Goal: Task Accomplishment & Management: Use online tool/utility

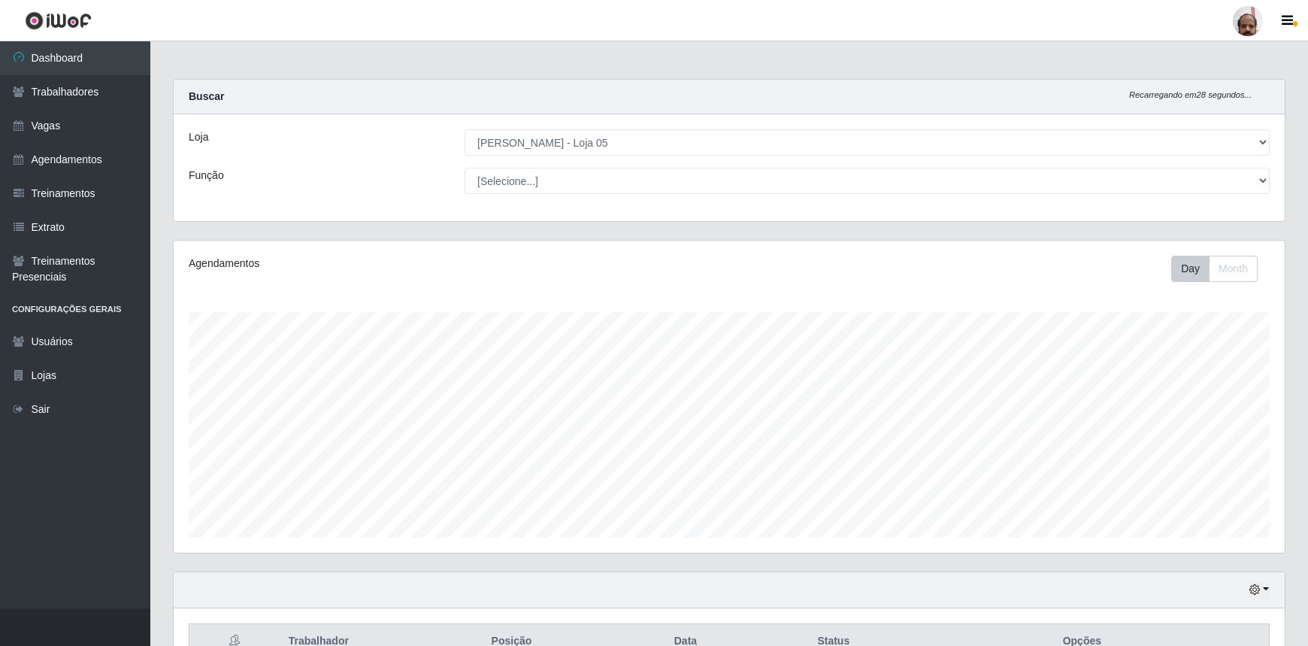
select select "252"
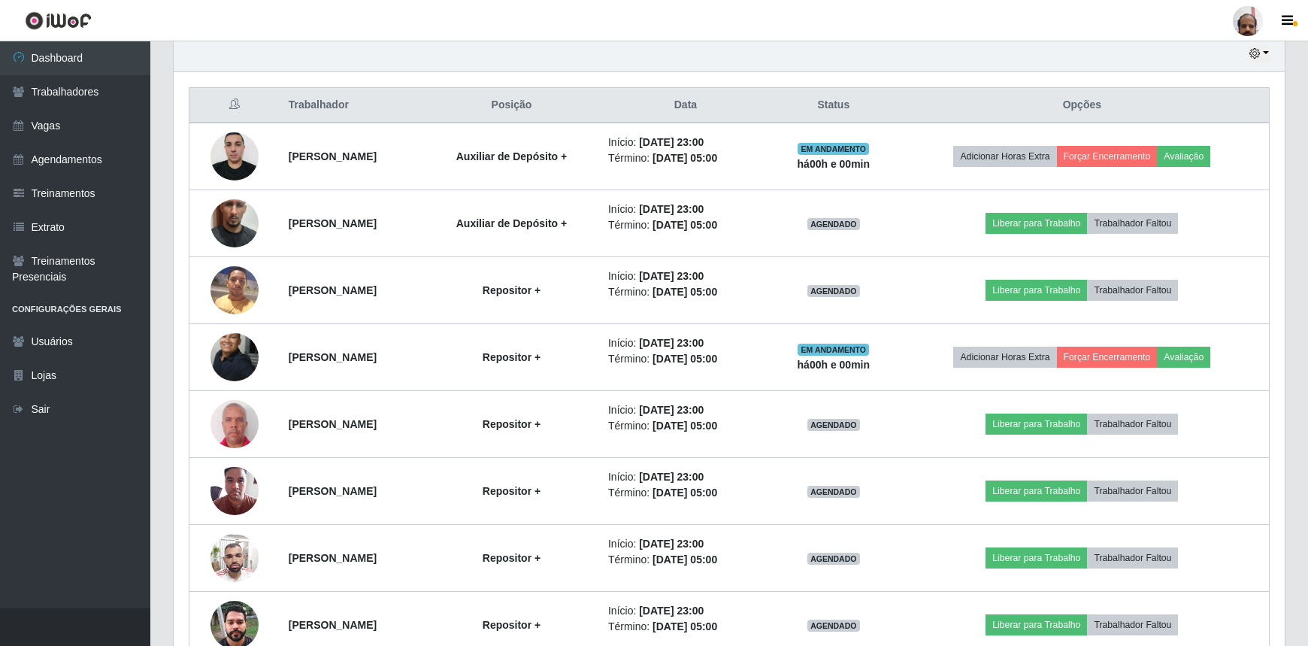
scroll to position [562, 0]
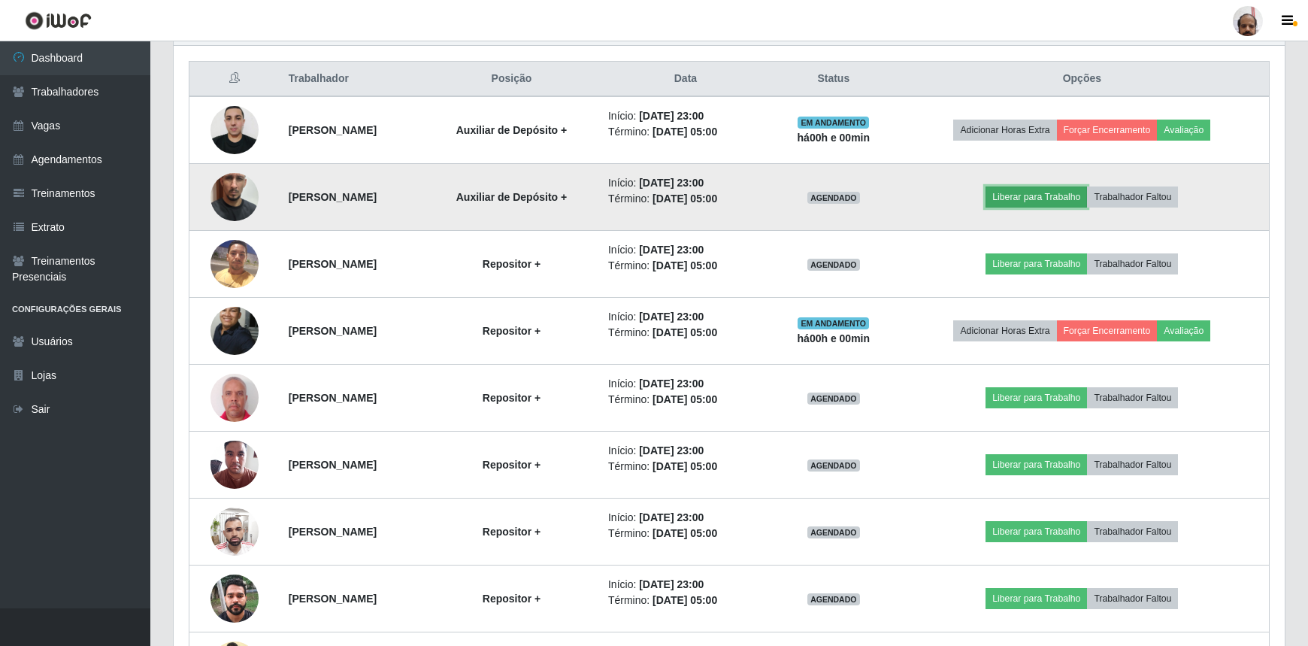
click at [1061, 189] on button "Liberar para Trabalho" at bounding box center [1035, 196] width 101 height 21
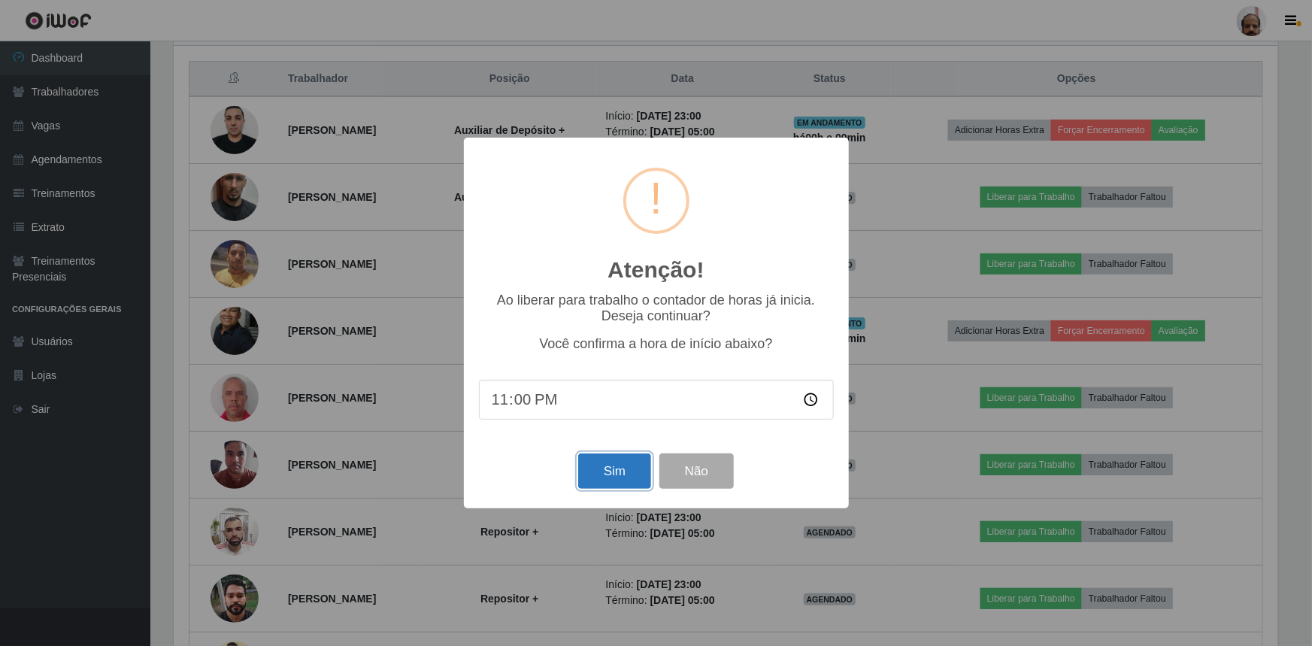
click at [616, 470] on button "Sim" at bounding box center [614, 470] width 73 height 35
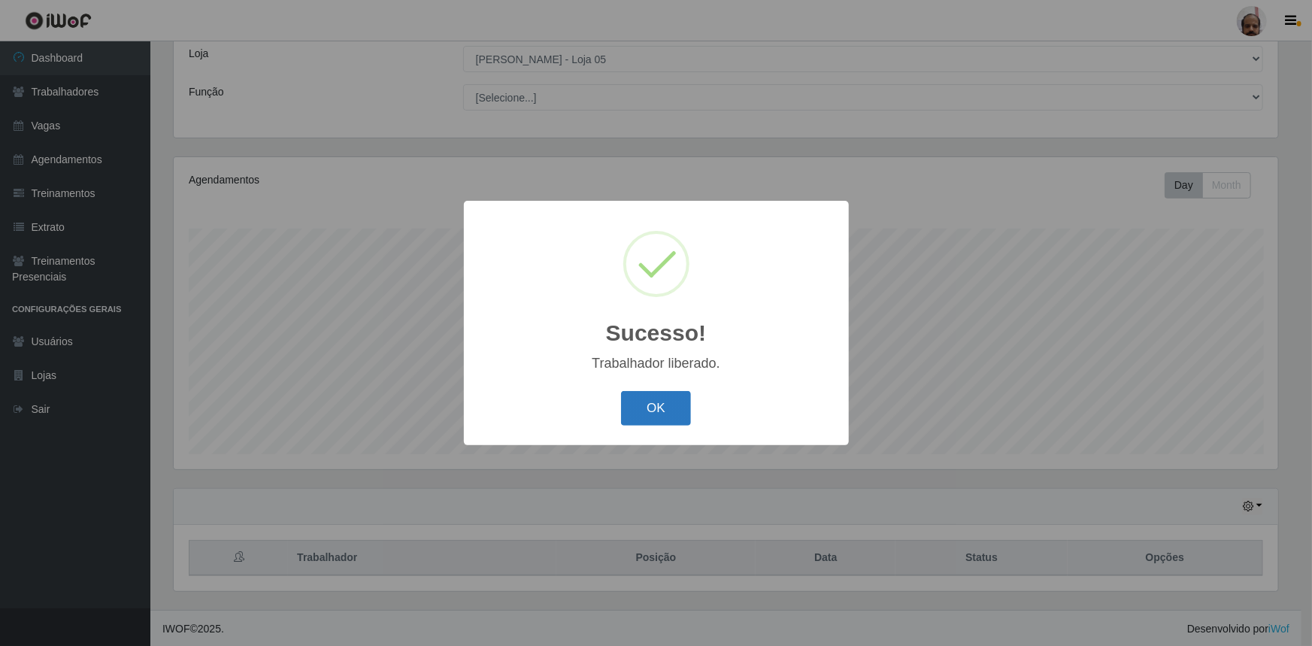
click at [655, 413] on button "OK" at bounding box center [656, 408] width 70 height 35
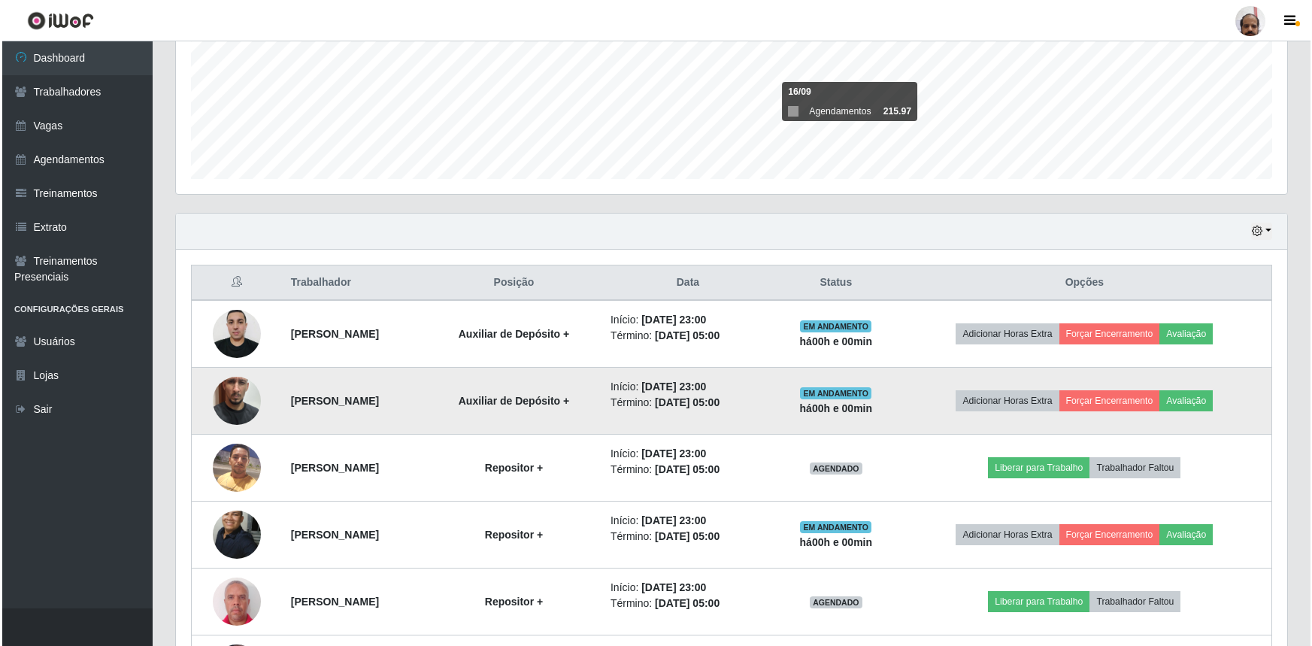
scroll to position [425, 0]
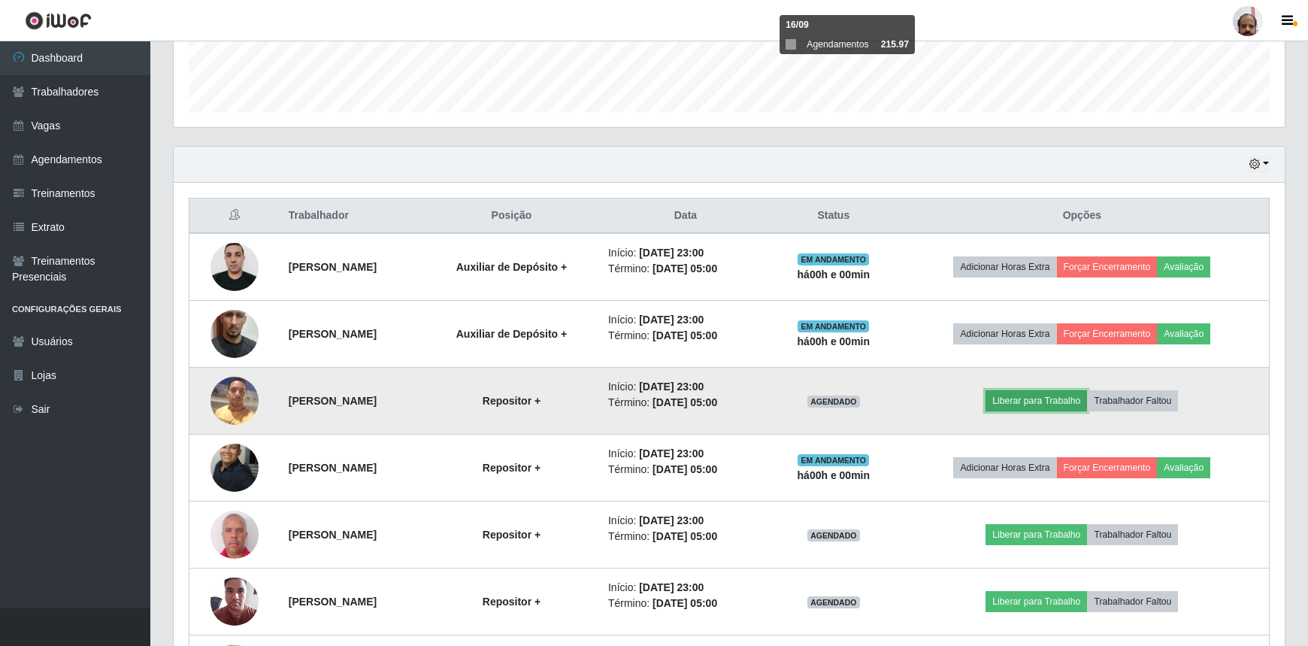
click at [1058, 393] on button "Liberar para Trabalho" at bounding box center [1035, 400] width 101 height 21
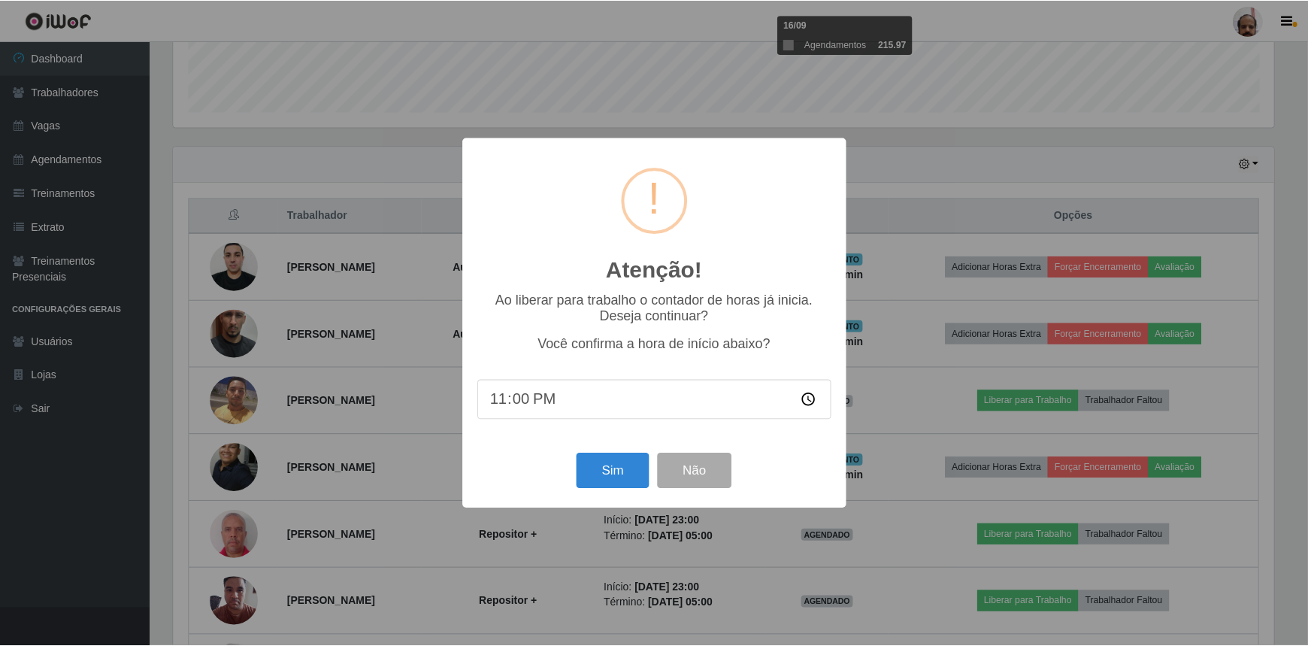
scroll to position [312, 1104]
click at [631, 480] on button "Sim" at bounding box center [614, 470] width 73 height 35
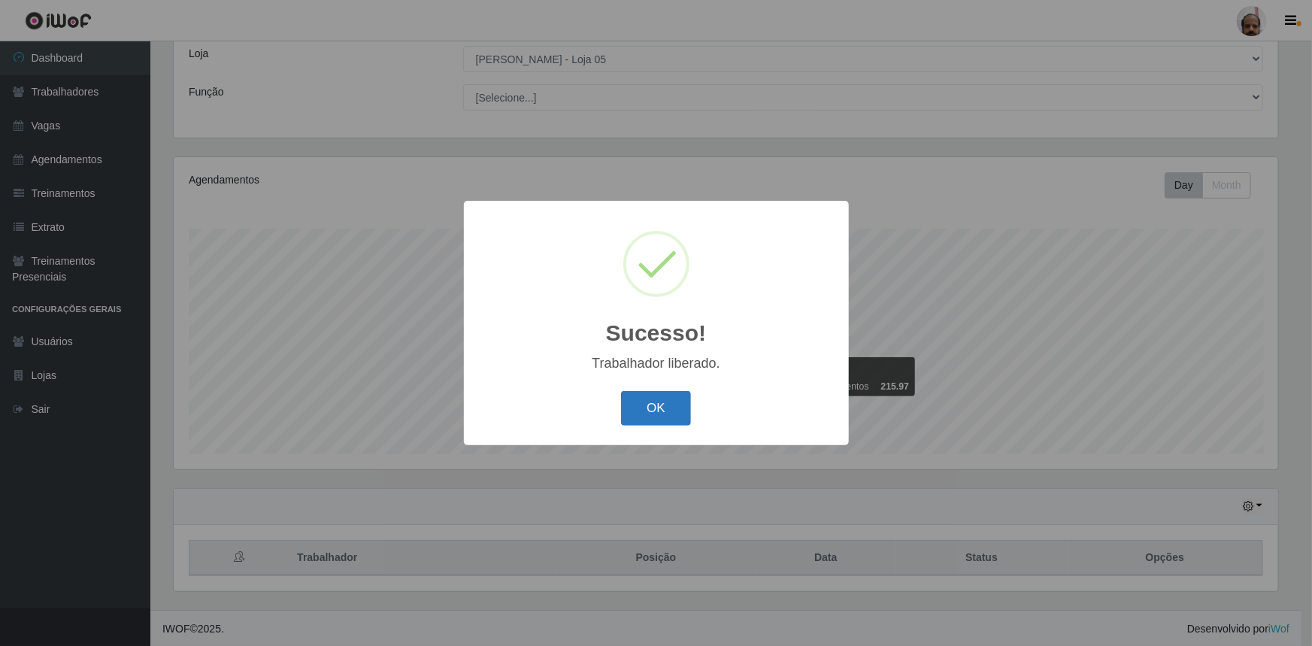
drag, startPoint x: 647, startPoint y: 413, endPoint x: 660, endPoint y: 405, distance: 15.2
click at [650, 413] on button "OK" at bounding box center [656, 408] width 70 height 35
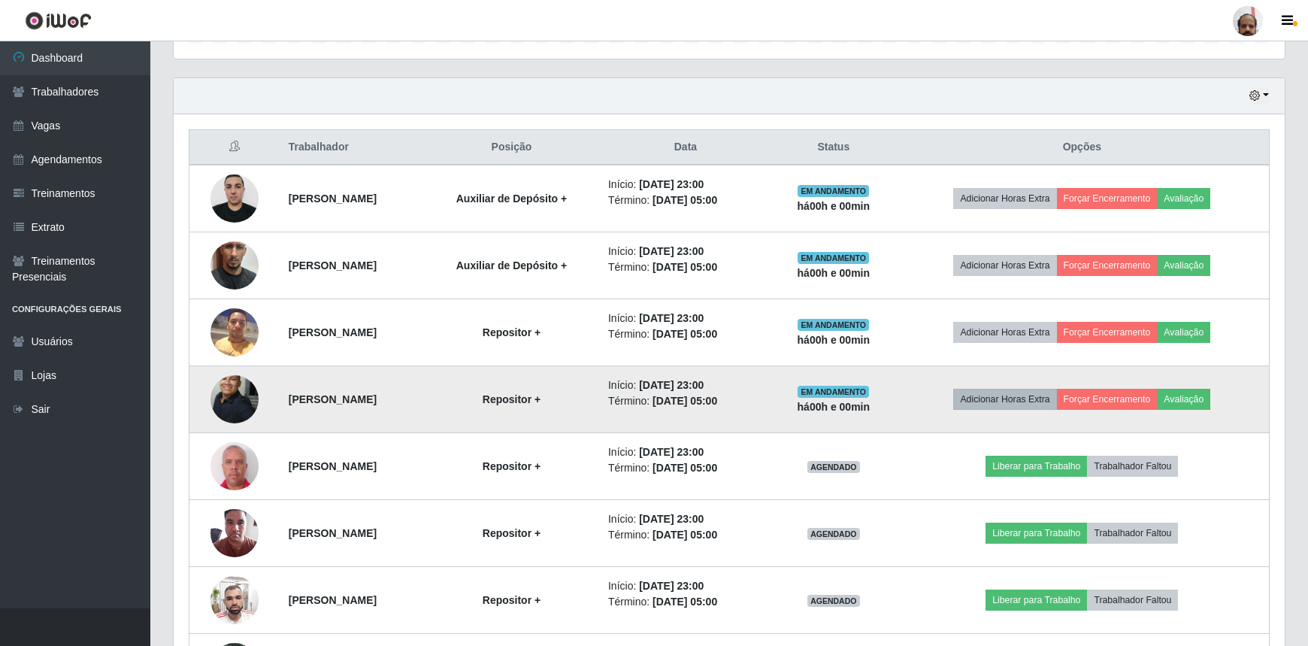
scroll to position [631, 0]
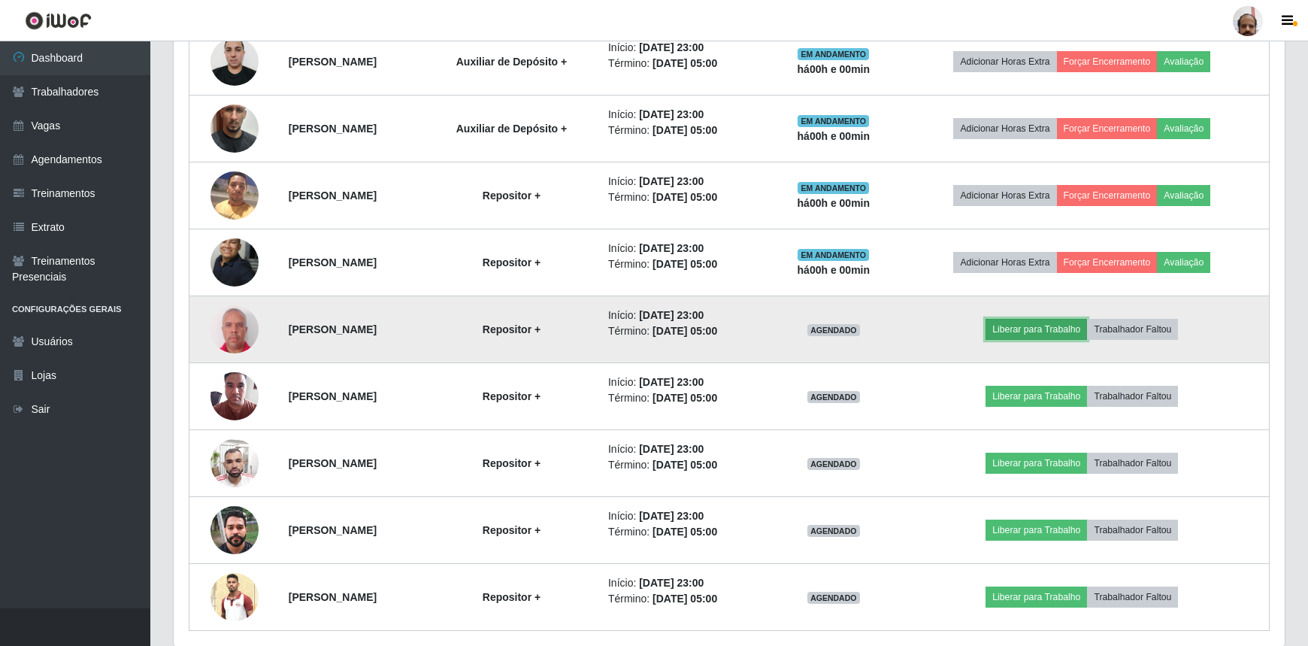
click at [1040, 327] on button "Liberar para Trabalho" at bounding box center [1035, 329] width 101 height 21
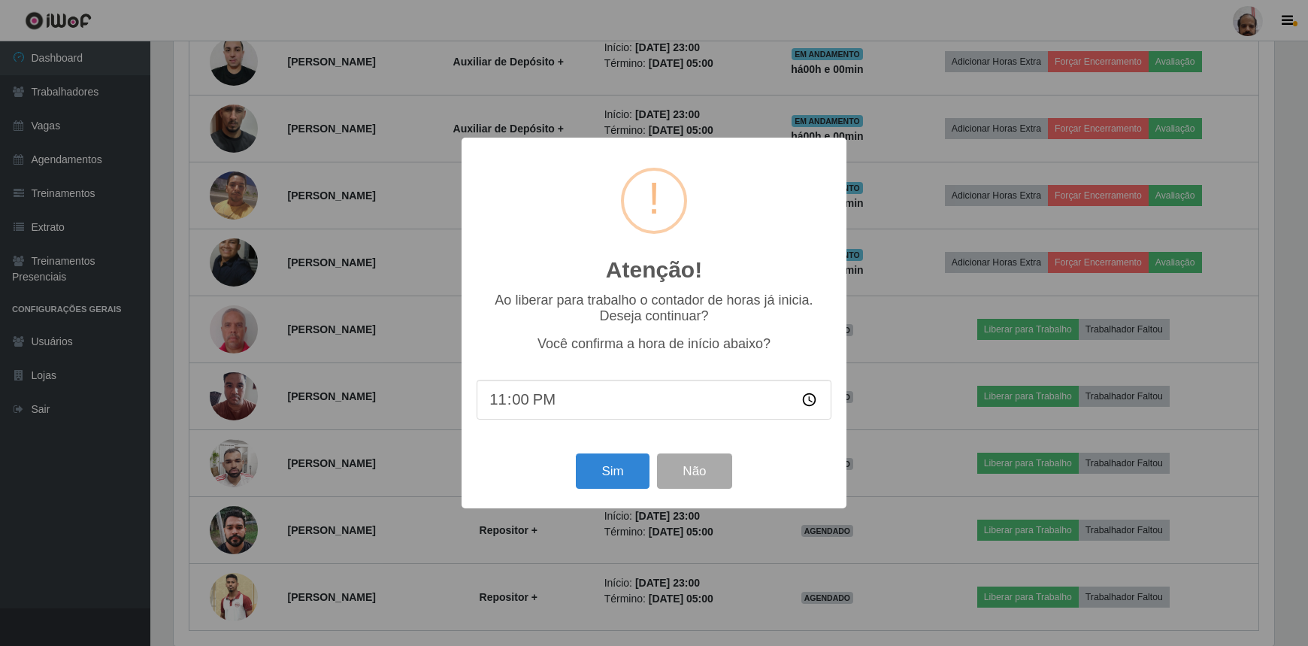
scroll to position [312, 1104]
drag, startPoint x: 612, startPoint y: 469, endPoint x: 601, endPoint y: 462, distance: 12.5
click at [612, 470] on button "Sim" at bounding box center [614, 470] width 73 height 35
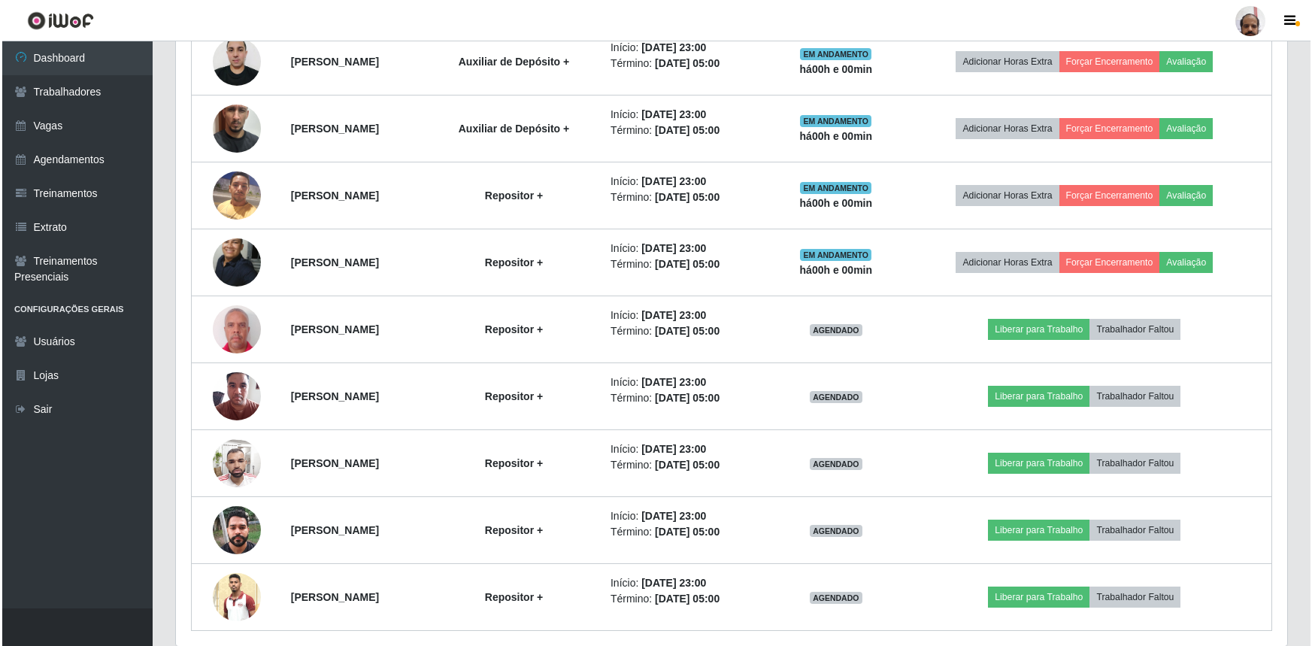
scroll to position [0, 0]
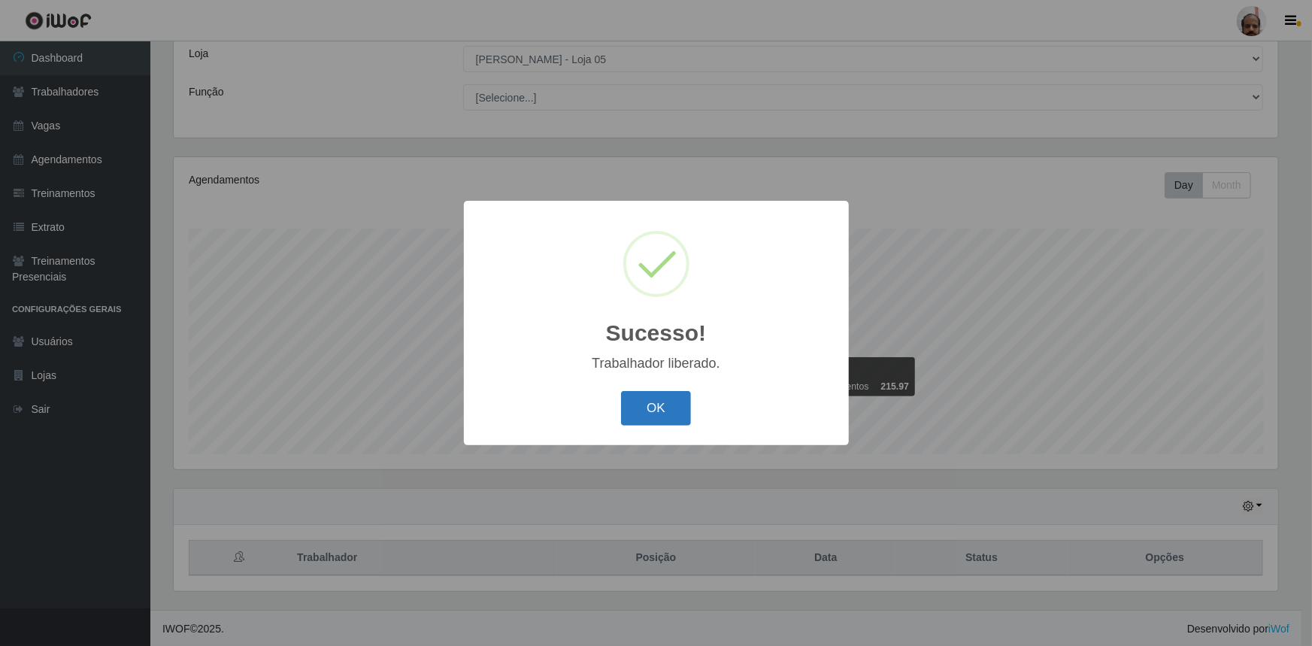
click at [674, 406] on button "OK" at bounding box center [656, 408] width 70 height 35
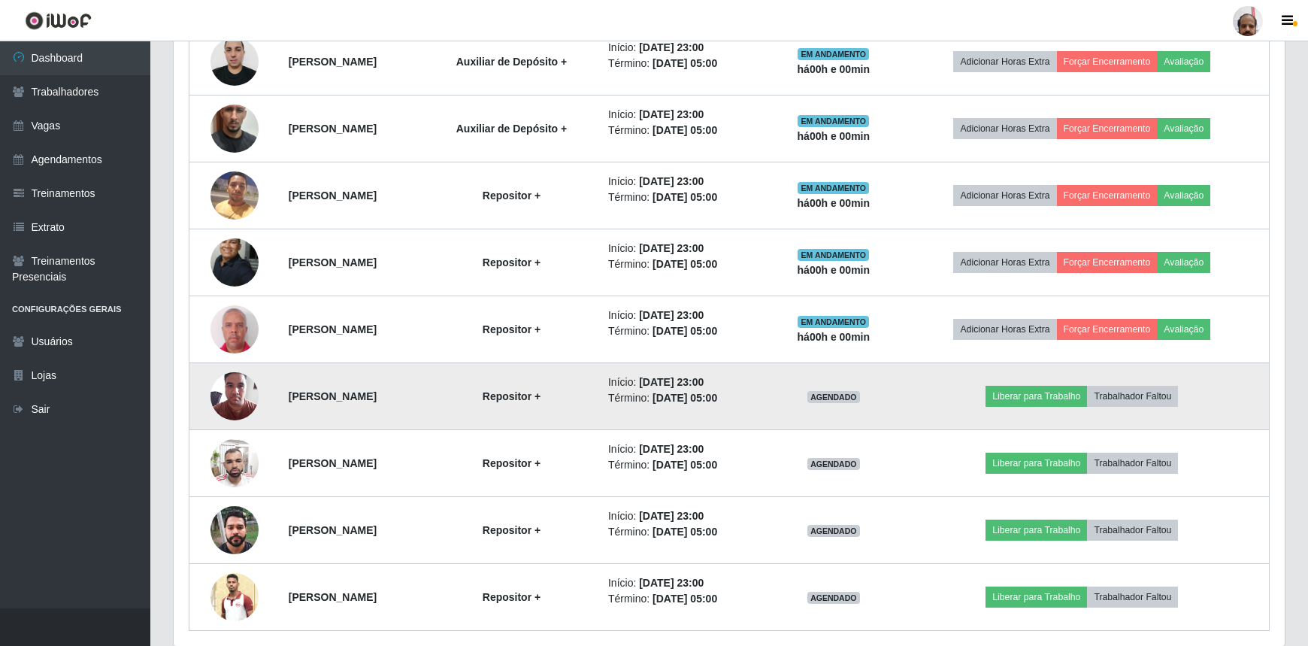
click at [1057, 405] on td "Liberar para Trabalho Trabalhador Faltou" at bounding box center [1082, 396] width 374 height 67
click at [1057, 398] on button "Liberar para Trabalho" at bounding box center [1035, 396] width 101 height 21
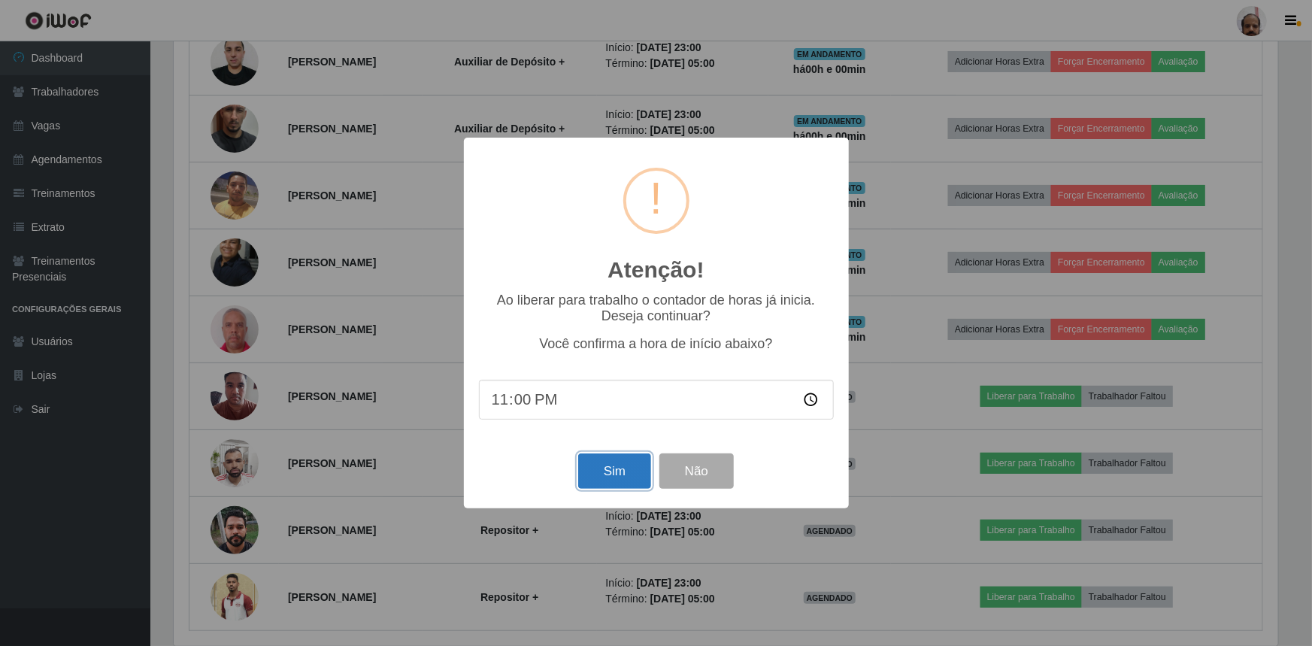
click at [617, 467] on button "Sim" at bounding box center [614, 470] width 73 height 35
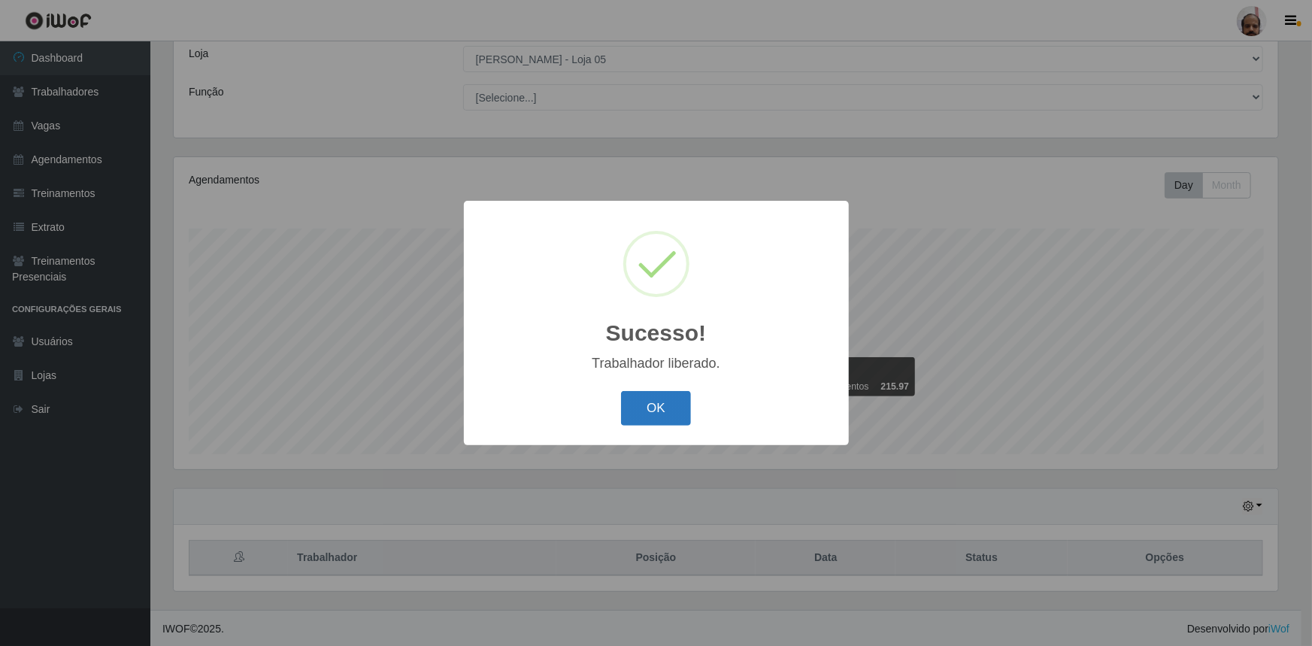
drag, startPoint x: 647, startPoint y: 413, endPoint x: 844, endPoint y: 421, distance: 197.1
click at [648, 412] on button "OK" at bounding box center [656, 408] width 70 height 35
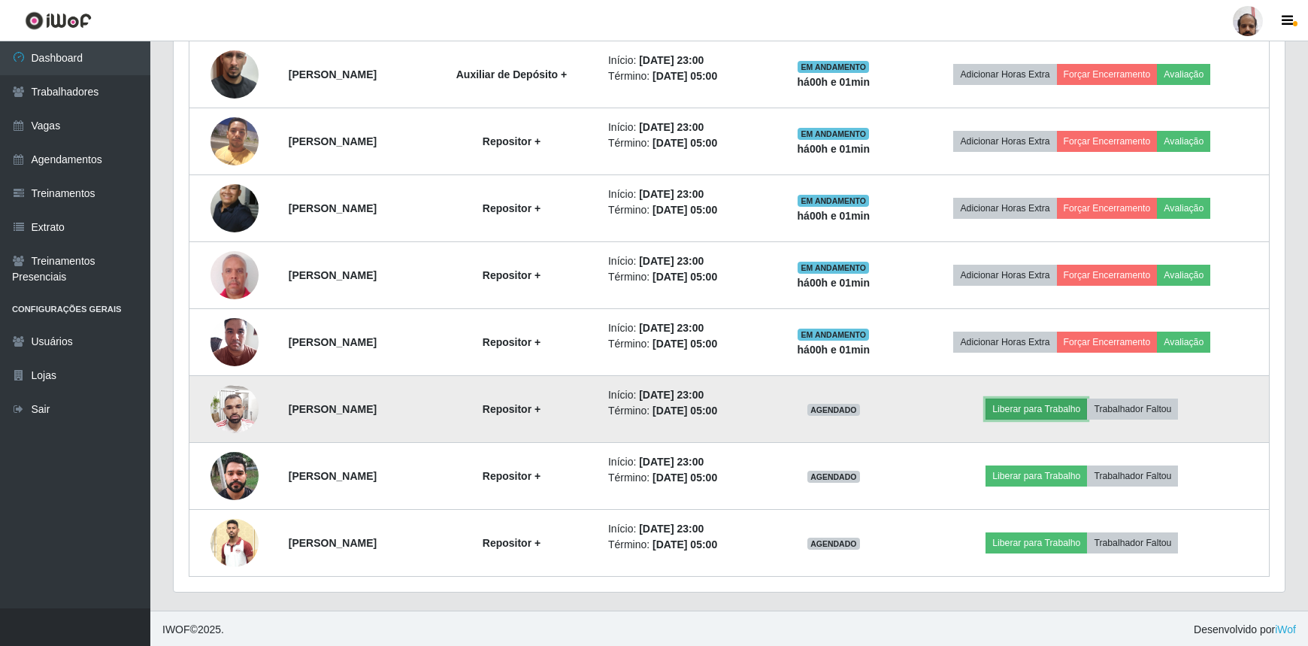
click at [1057, 406] on button "Liberar para Trabalho" at bounding box center [1035, 408] width 101 height 21
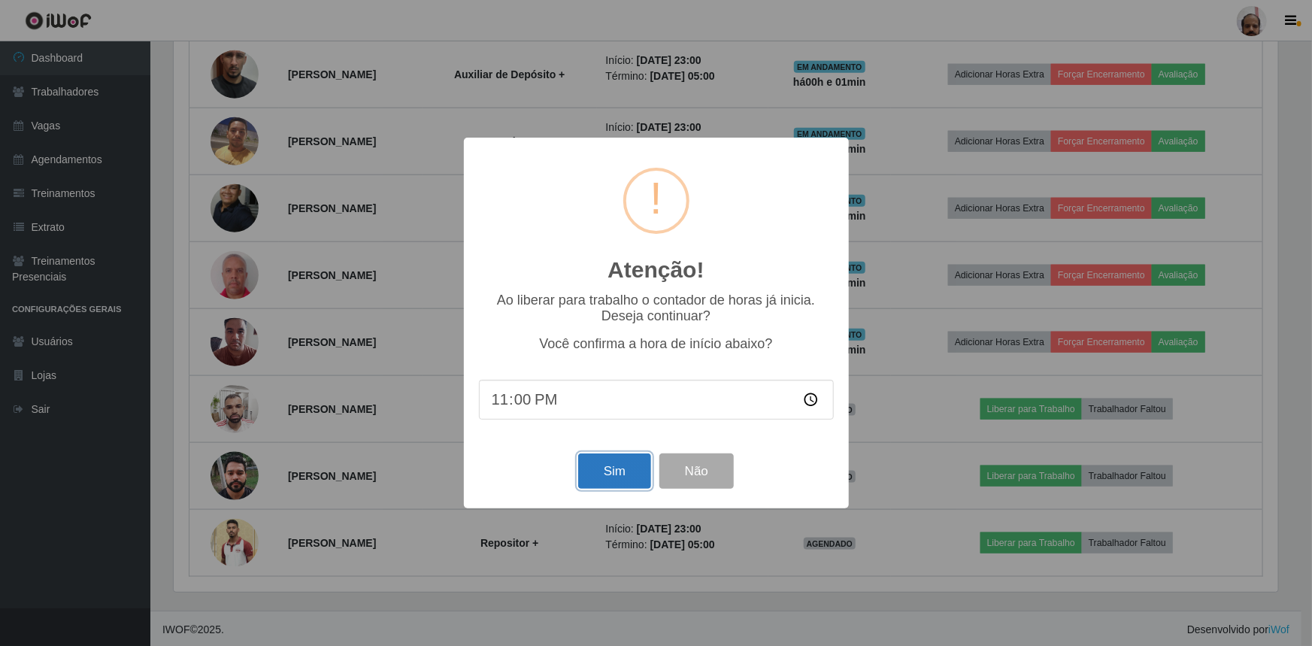
click at [613, 476] on button "Sim" at bounding box center [614, 470] width 73 height 35
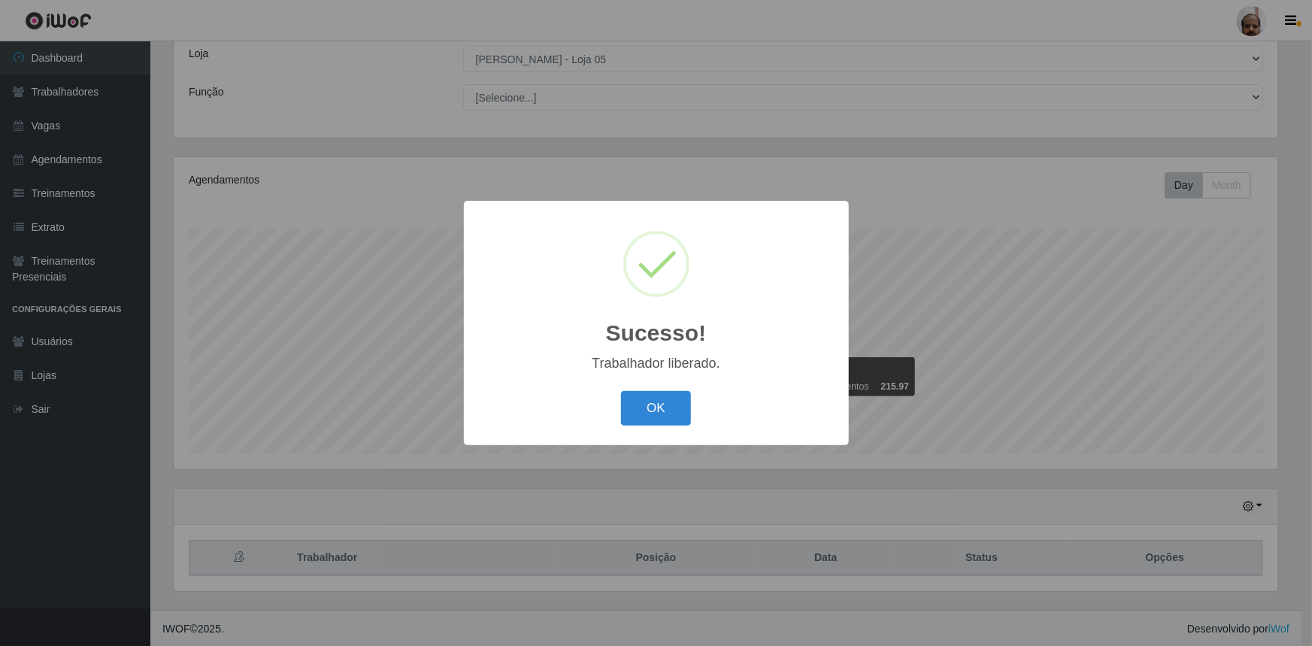
drag, startPoint x: 667, startPoint y: 403, endPoint x: 693, endPoint y: 405, distance: 26.4
click at [667, 402] on button "OK" at bounding box center [656, 408] width 70 height 35
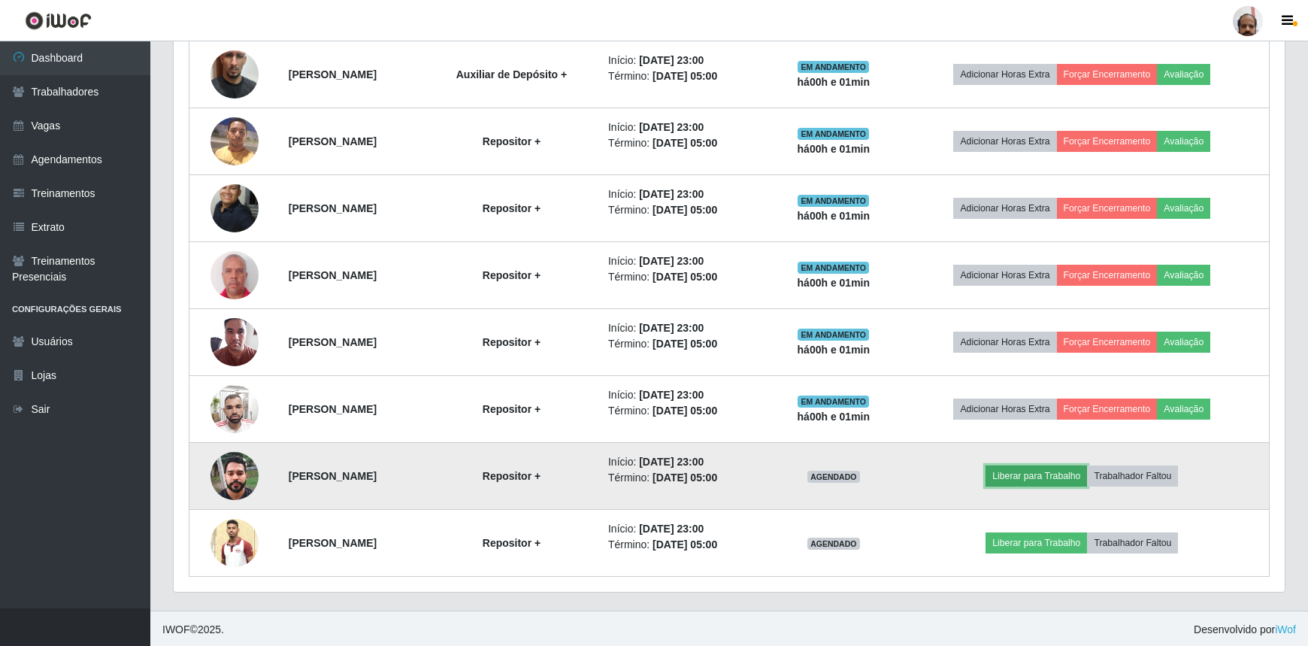
click at [1064, 475] on button "Liberar para Trabalho" at bounding box center [1035, 475] width 101 height 21
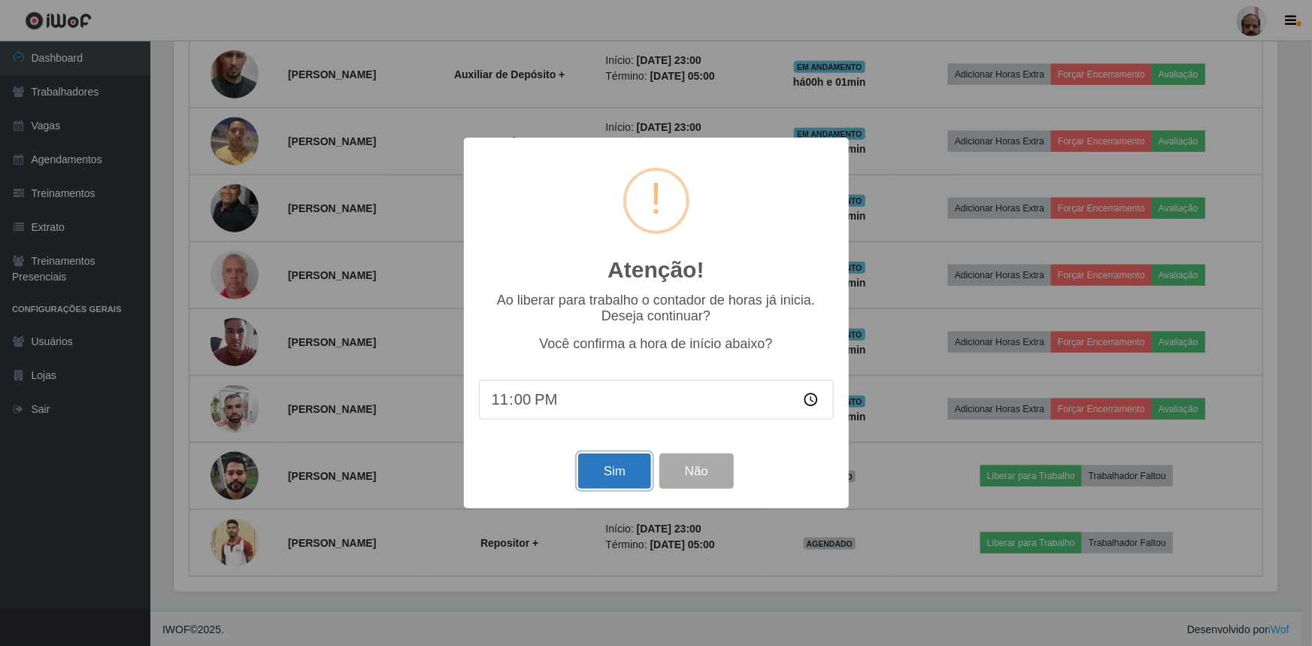
click at [617, 465] on button "Sim" at bounding box center [614, 470] width 73 height 35
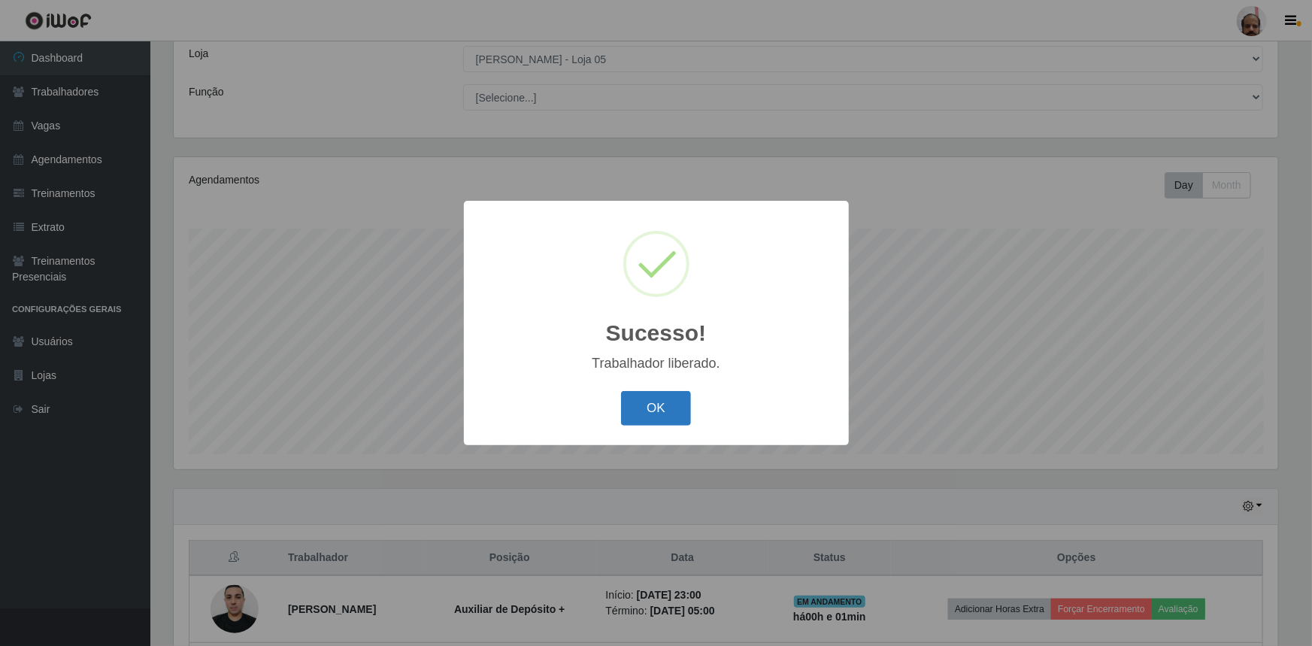
click at [650, 408] on button "OK" at bounding box center [656, 408] width 70 height 35
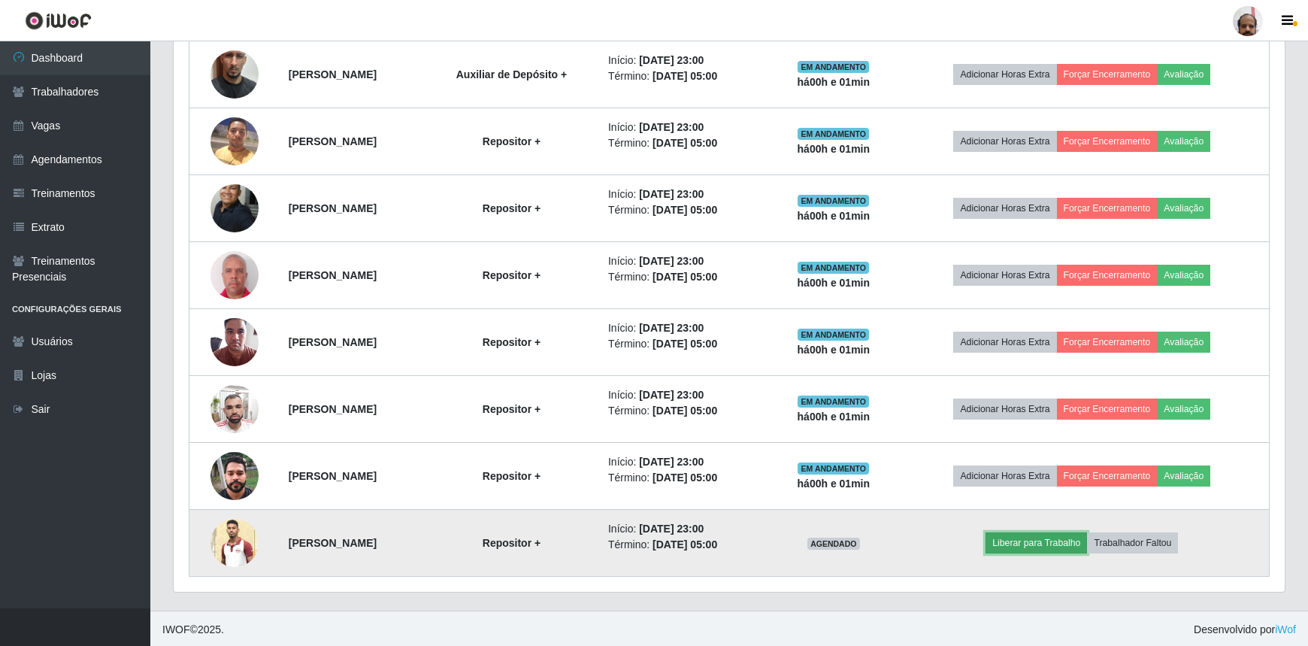
click at [1030, 536] on button "Liberar para Trabalho" at bounding box center [1035, 542] width 101 height 21
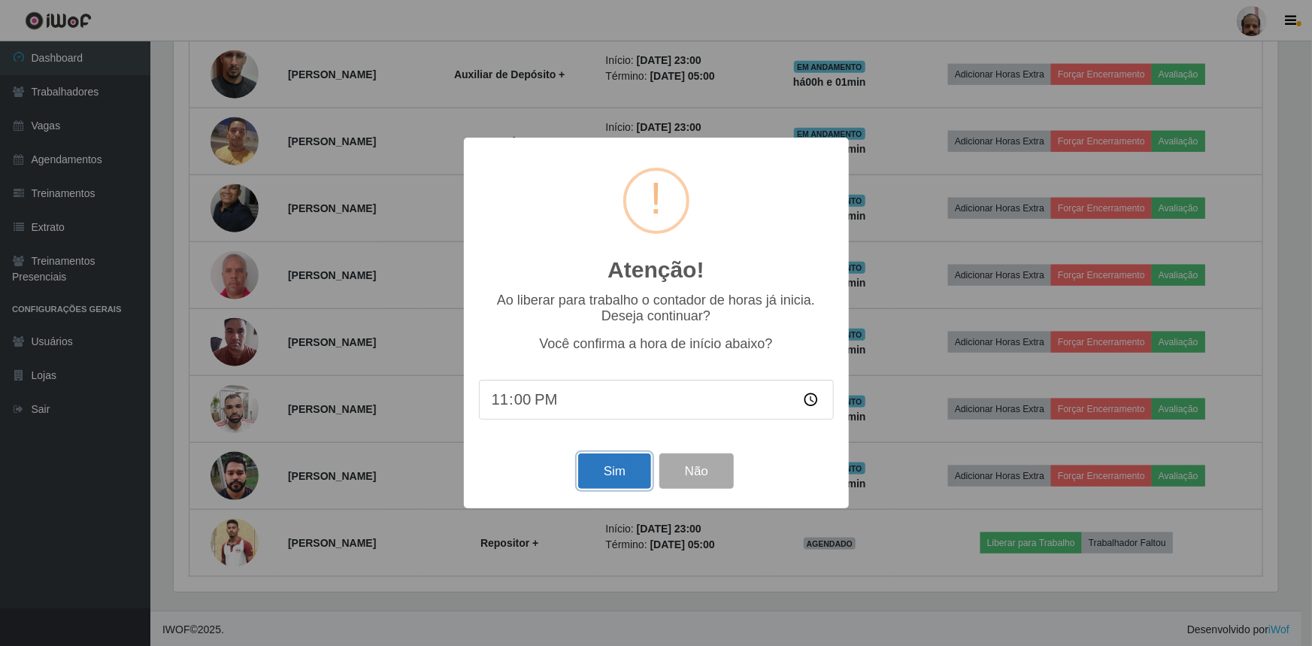
click at [605, 475] on button "Sim" at bounding box center [614, 470] width 73 height 35
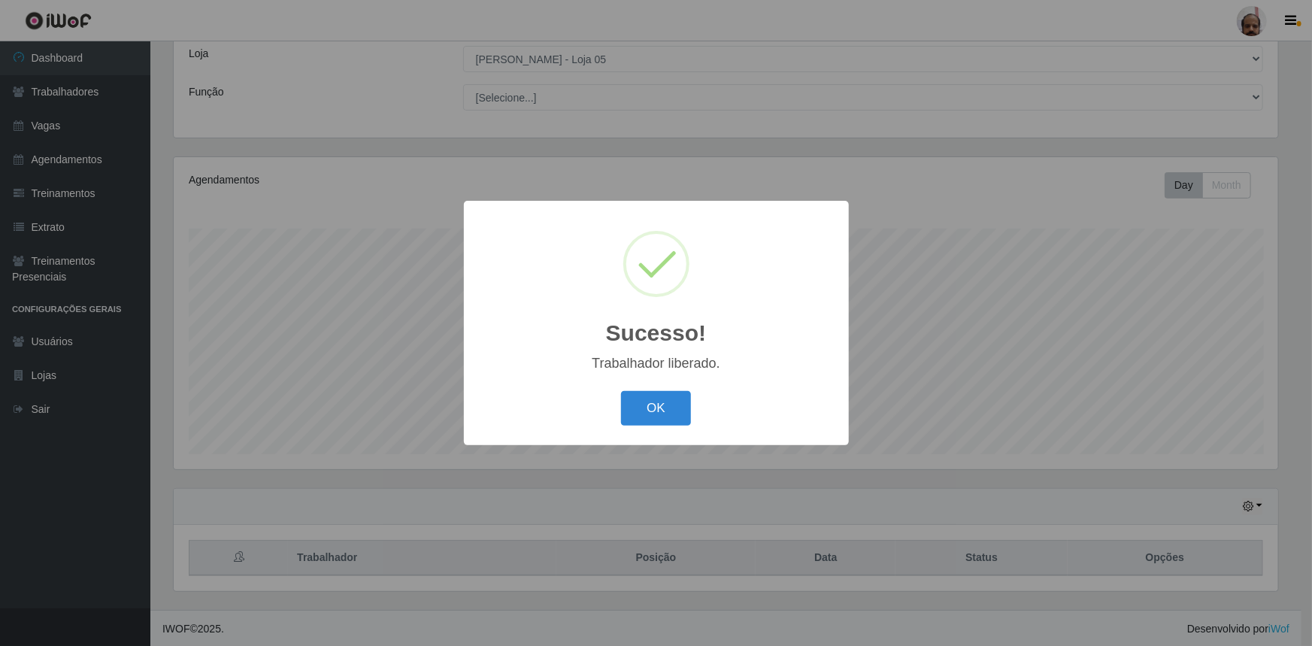
drag, startPoint x: 661, startPoint y: 406, endPoint x: 670, endPoint y: 406, distance: 9.8
click at [661, 407] on button "OK" at bounding box center [656, 408] width 70 height 35
